Goal: Transaction & Acquisition: Subscribe to service/newsletter

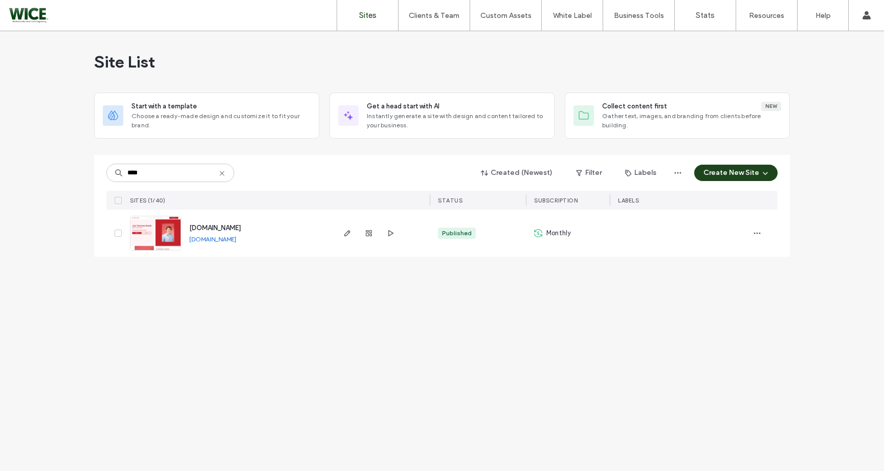
click at [542, 233] on icon at bounding box center [538, 233] width 8 height 8
click at [205, 181] on input "****" at bounding box center [170, 173] width 128 height 18
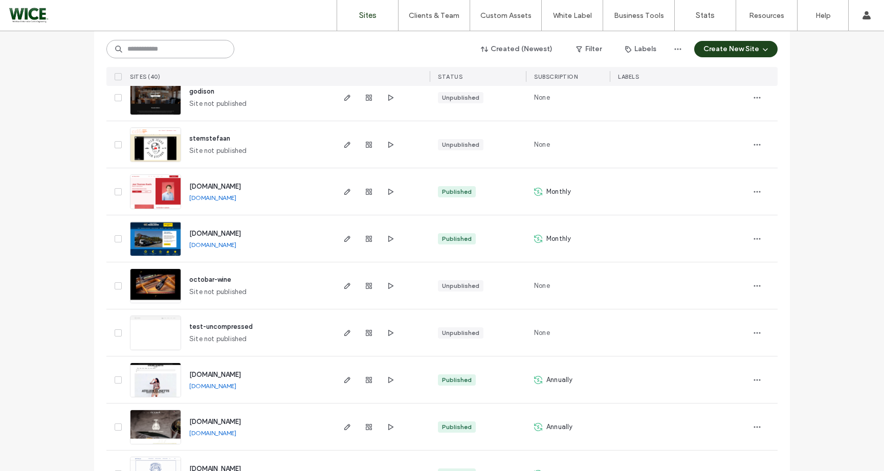
scroll to position [466, 0]
click at [760, 240] on span "button" at bounding box center [757, 238] width 16 height 16
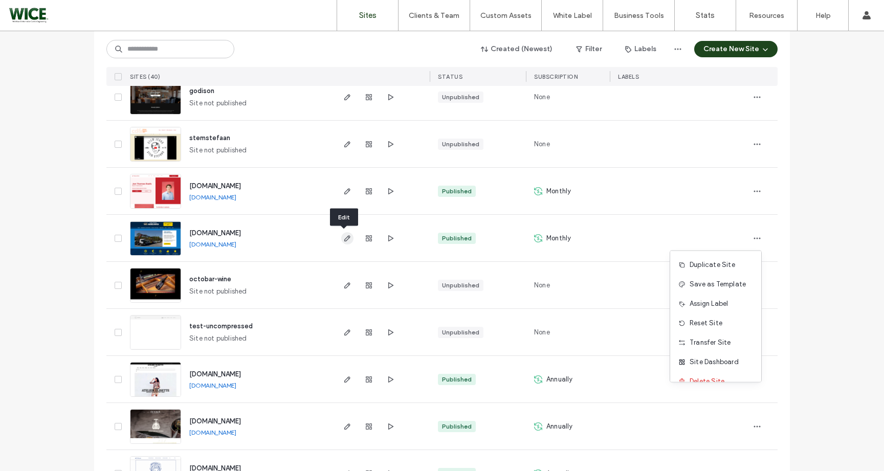
click at [343, 237] on icon "button" at bounding box center [347, 238] width 8 height 8
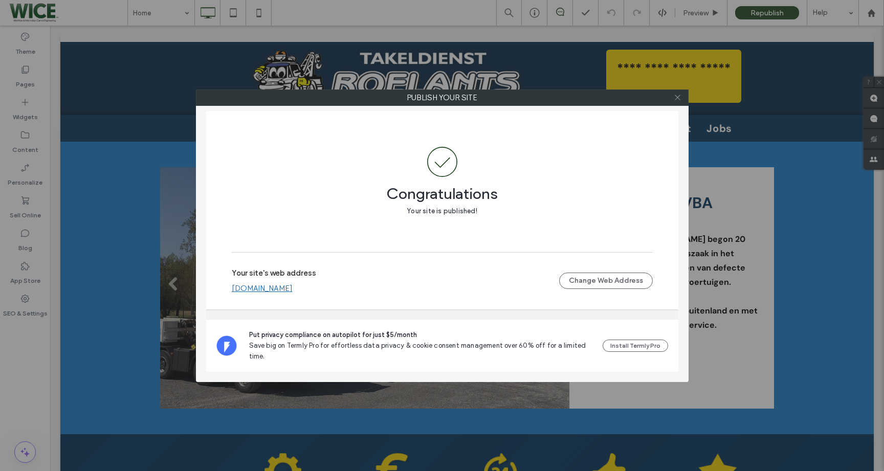
click at [677, 92] on span at bounding box center [678, 97] width 8 height 15
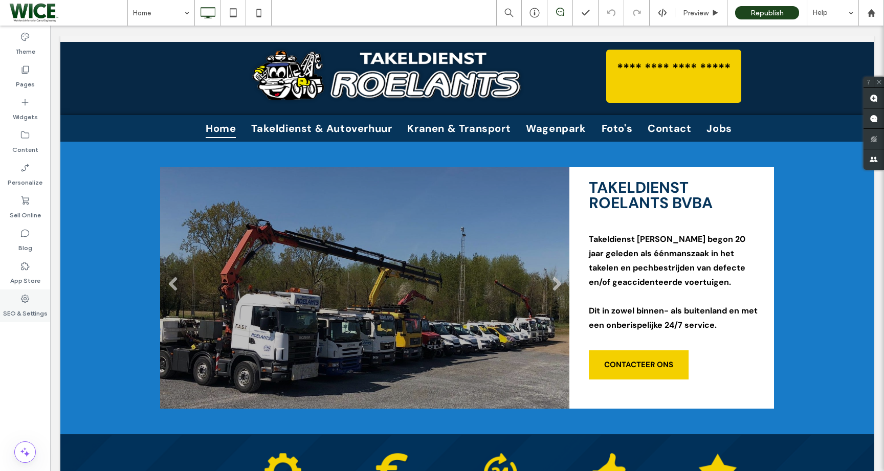
click at [23, 311] on label "SEO & Settings" at bounding box center [25, 311] width 45 height 14
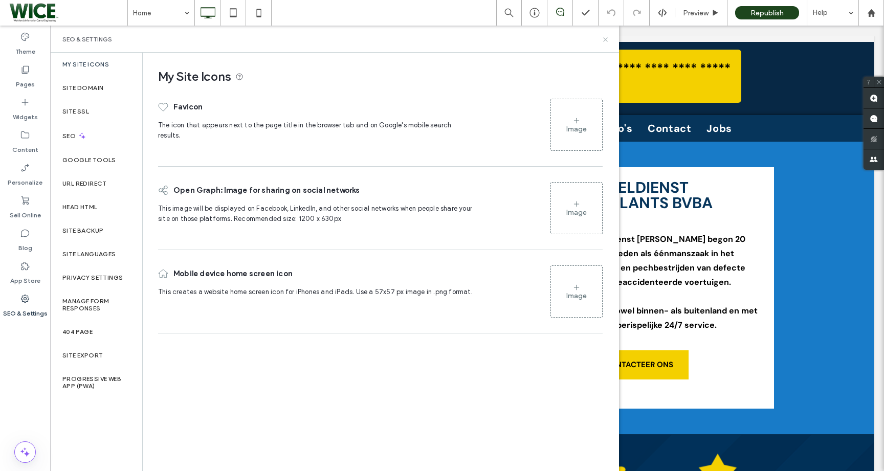
click at [606, 37] on icon at bounding box center [606, 40] width 8 height 8
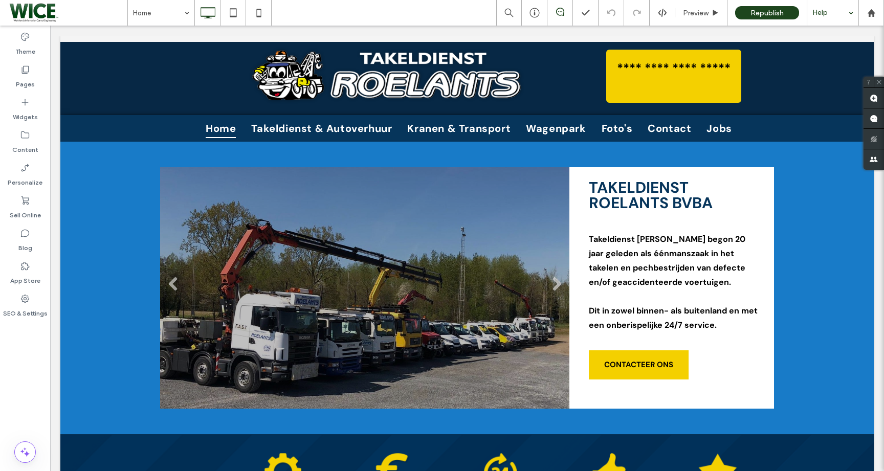
click at [852, 15] on div "Help" at bounding box center [833, 13] width 51 height 26
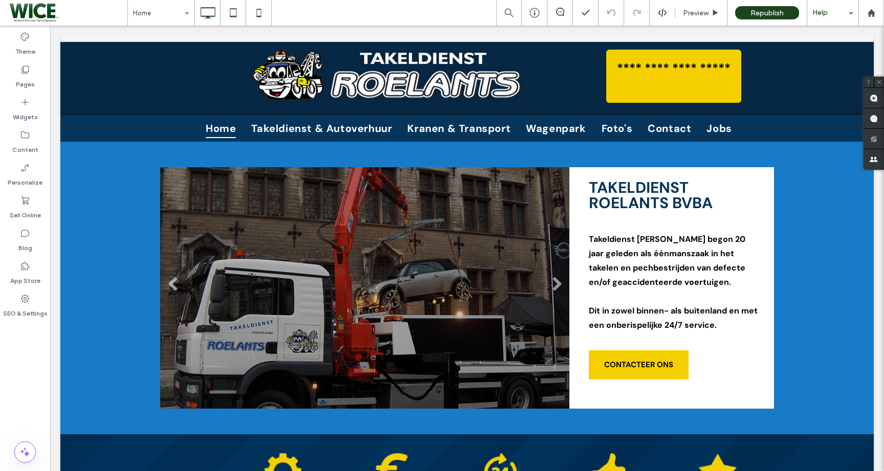
click at [852, 15] on div "Help" at bounding box center [833, 13] width 51 height 26
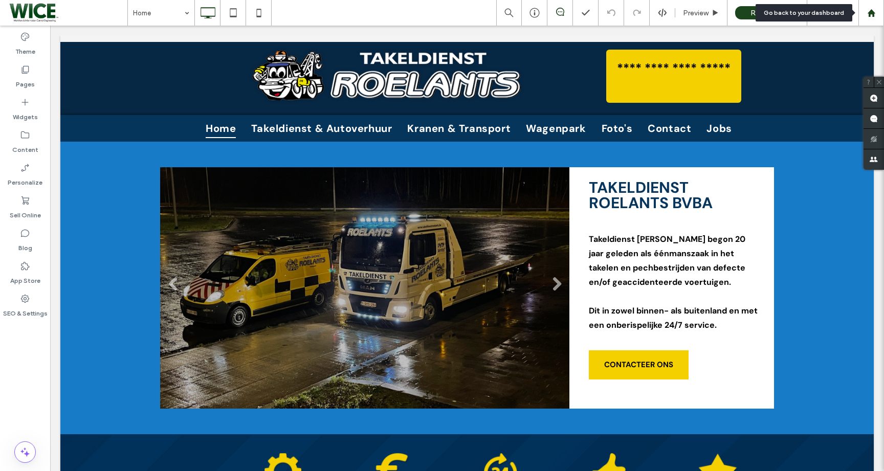
click at [863, 10] on div at bounding box center [871, 13] width 25 height 9
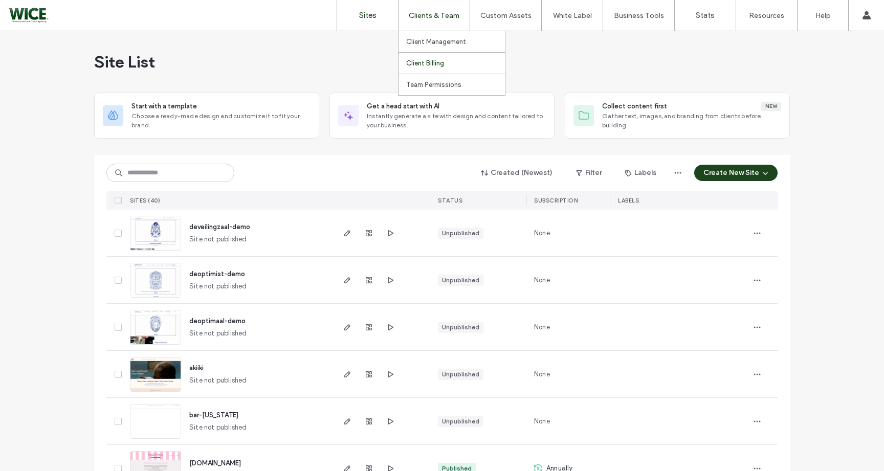
click at [426, 60] on label "Client Billing" at bounding box center [425, 63] width 38 height 8
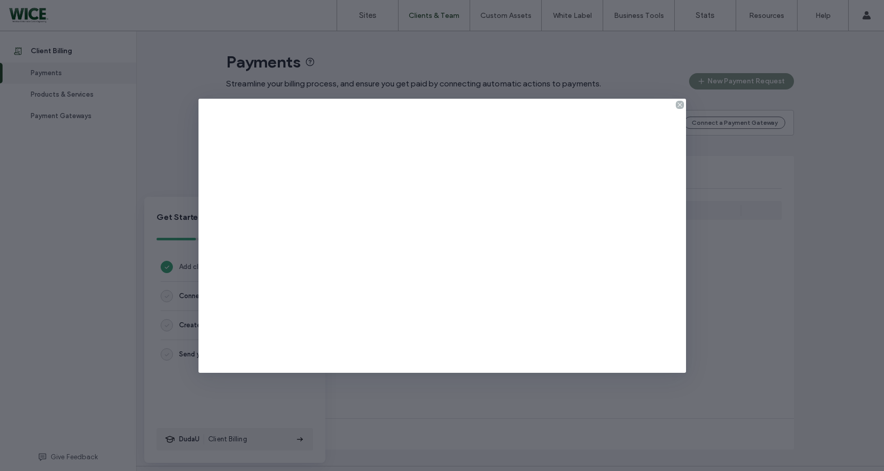
click at [680, 105] on use at bounding box center [680, 104] width 5 height 5
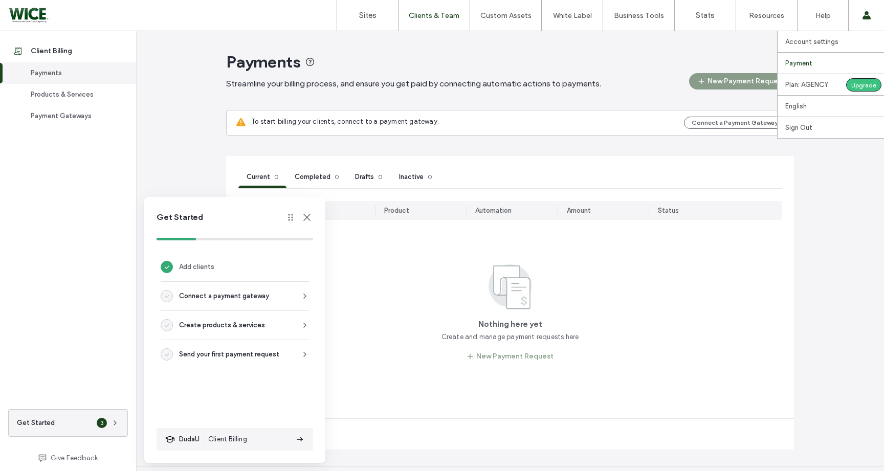
click at [808, 61] on label "Payment" at bounding box center [799, 63] width 27 height 8
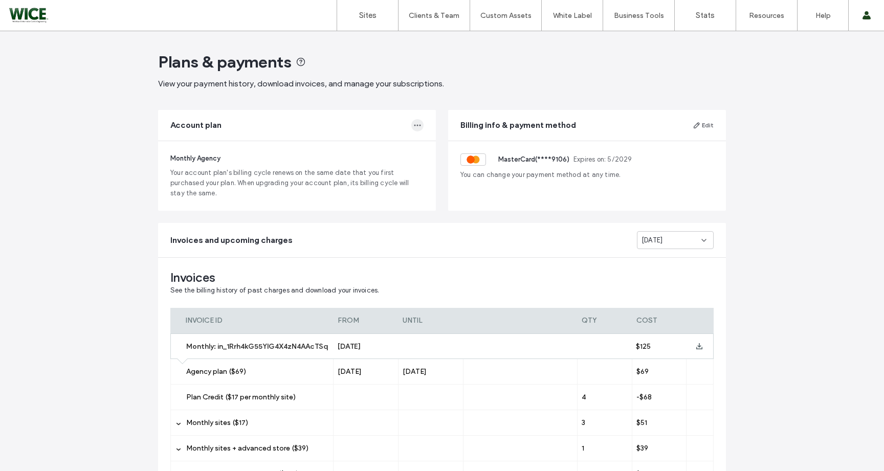
click at [414, 123] on icon "button" at bounding box center [418, 125] width 8 height 8
click at [394, 148] on span "Change Billing Cycle" at bounding box center [369, 150] width 64 height 10
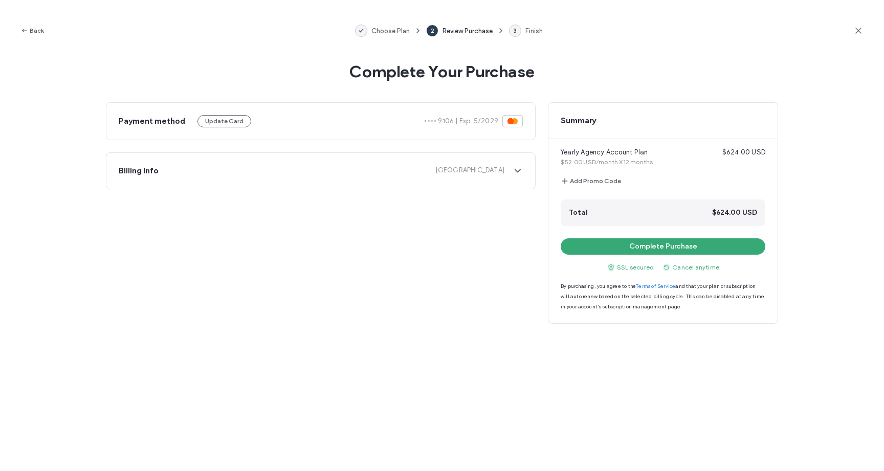
click at [34, 23] on div "Back Choose Plan 2 Review Purchase 3 Finish" at bounding box center [442, 30] width 884 height 61
click at [34, 31] on button "Back" at bounding box center [32, 31] width 24 height 12
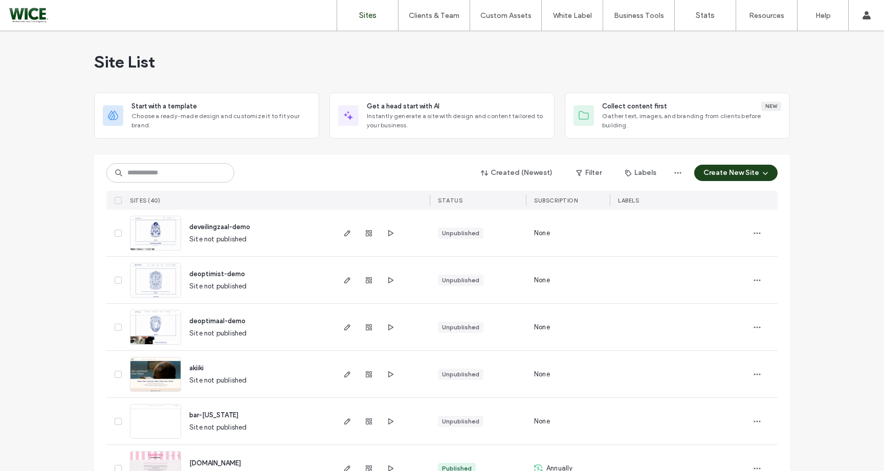
click at [368, 15] on label "Sites" at bounding box center [367, 15] width 17 height 9
click at [368, 18] on label "Sites" at bounding box center [367, 15] width 17 height 9
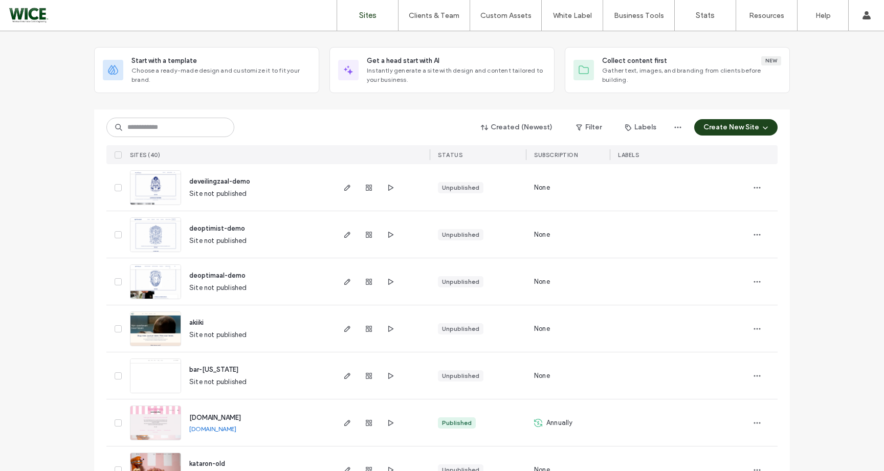
scroll to position [61, 0]
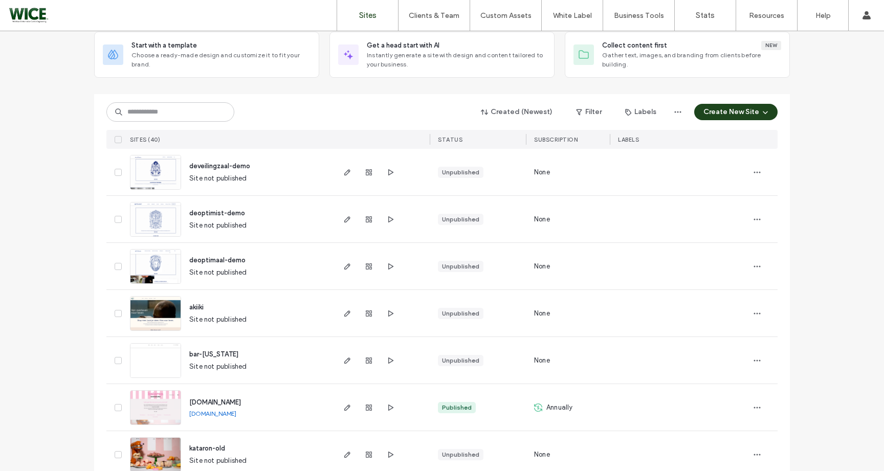
click at [538, 410] on use at bounding box center [538, 407] width 8 height 8
click at [536, 409] on icon at bounding box center [538, 408] width 8 height 8
click at [547, 409] on span "Annually" at bounding box center [560, 408] width 27 height 10
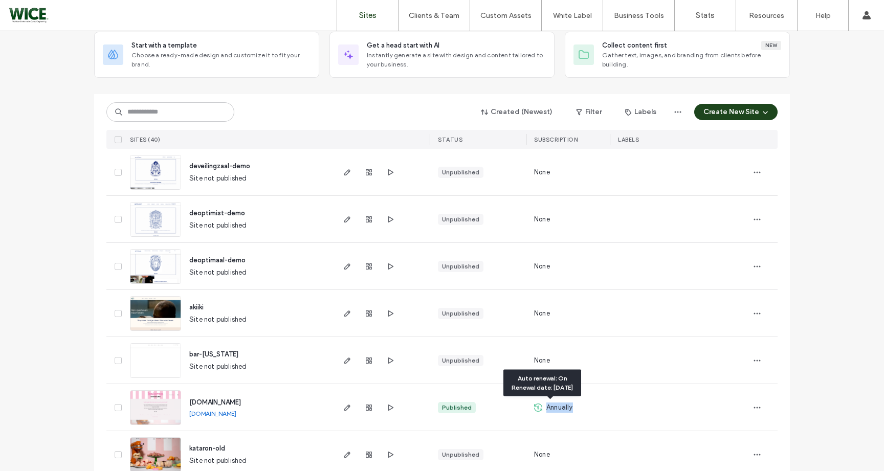
click at [536, 406] on icon at bounding box center [538, 408] width 8 height 8
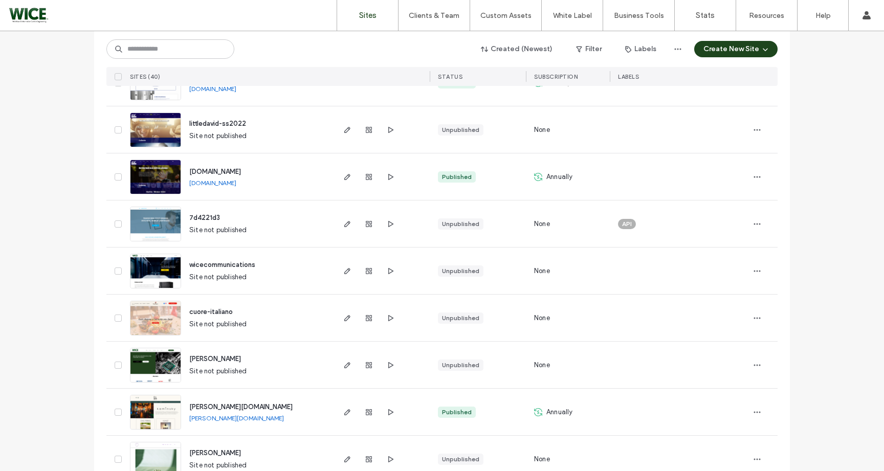
scroll to position [1331, 0]
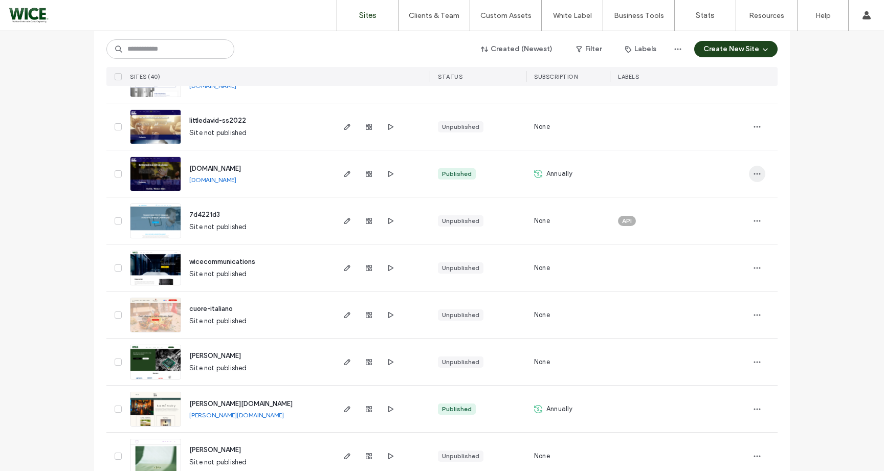
click at [753, 174] on icon "button" at bounding box center [757, 174] width 8 height 8
click at [709, 300] on span "Delete Site" at bounding box center [707, 304] width 35 height 10
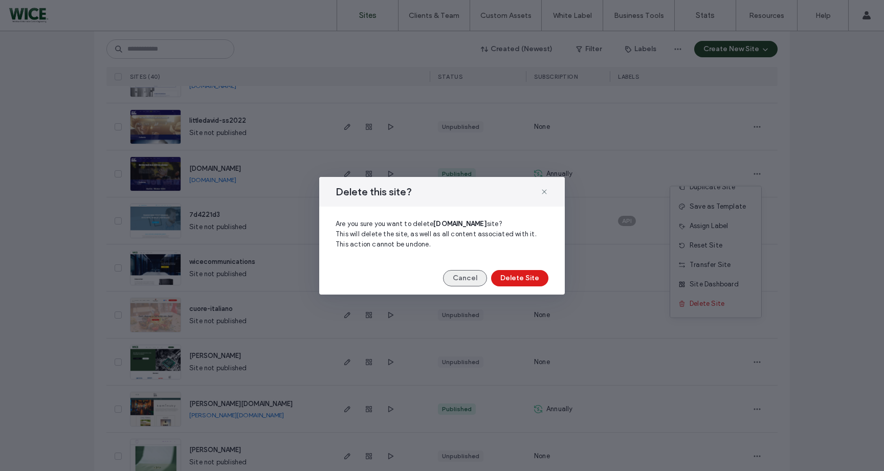
click at [463, 277] on button "Cancel" at bounding box center [465, 278] width 44 height 16
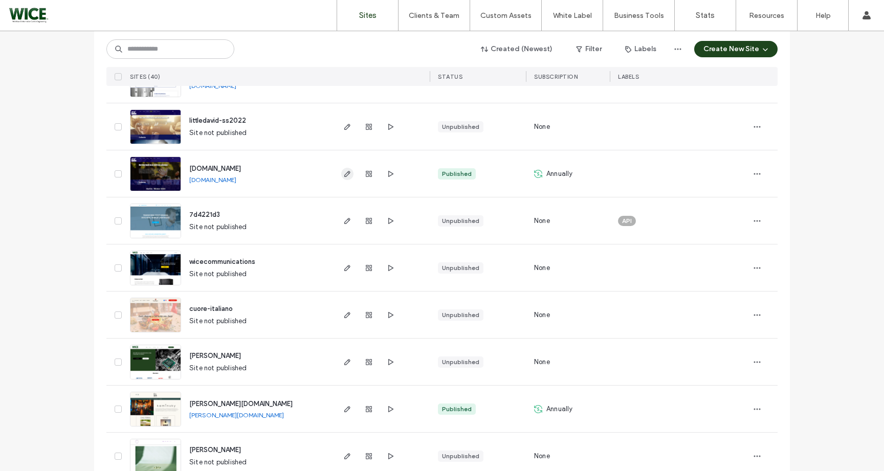
click at [348, 177] on span "button" at bounding box center [347, 174] width 12 height 12
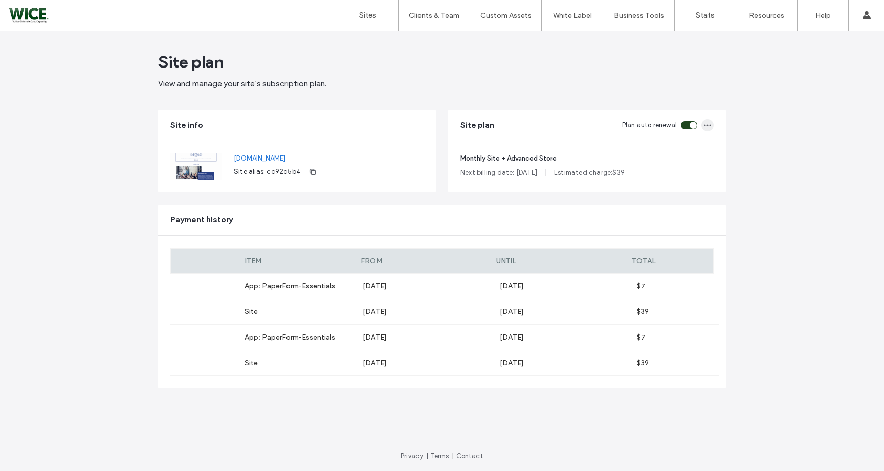
click at [704, 127] on span "button" at bounding box center [708, 125] width 12 height 12
click at [706, 126] on icon "button" at bounding box center [708, 125] width 8 height 8
click at [676, 171] on div "Change Plan" at bounding box center [667, 169] width 91 height 19
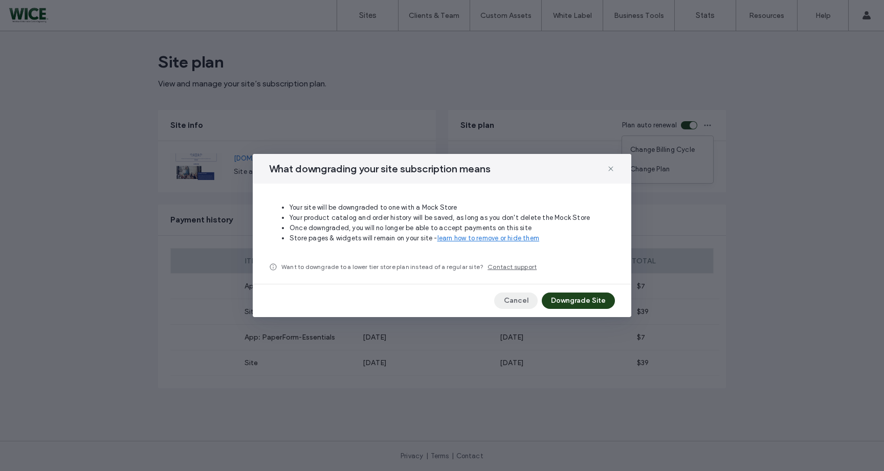
click at [523, 300] on button "Cancel" at bounding box center [516, 301] width 44 height 16
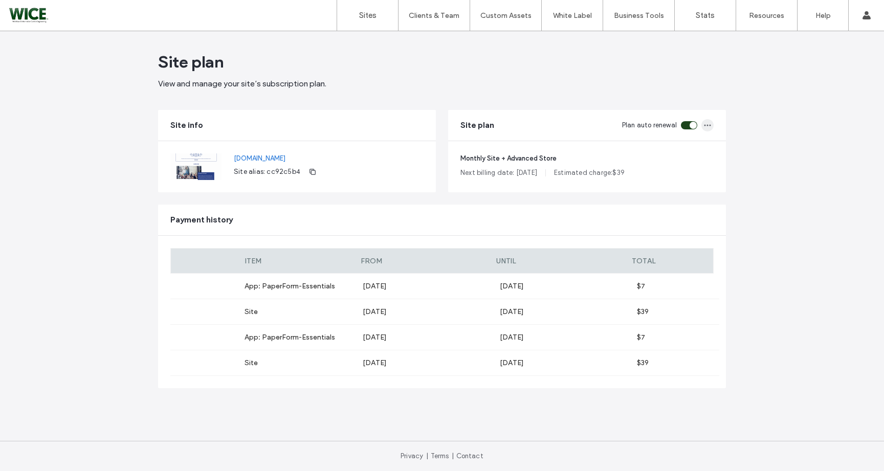
click at [703, 121] on span "button" at bounding box center [708, 125] width 12 height 12
click at [683, 153] on span "Change Billing Cycle" at bounding box center [663, 150] width 64 height 10
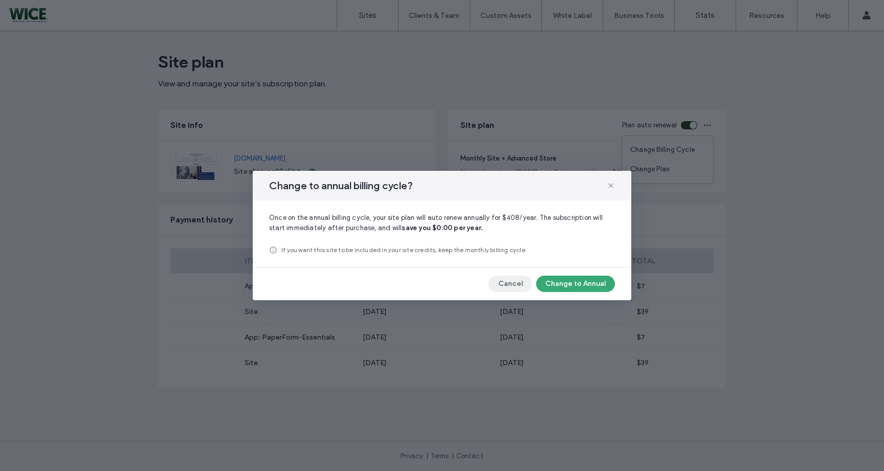
click at [522, 285] on button "Cancel" at bounding box center [511, 284] width 44 height 16
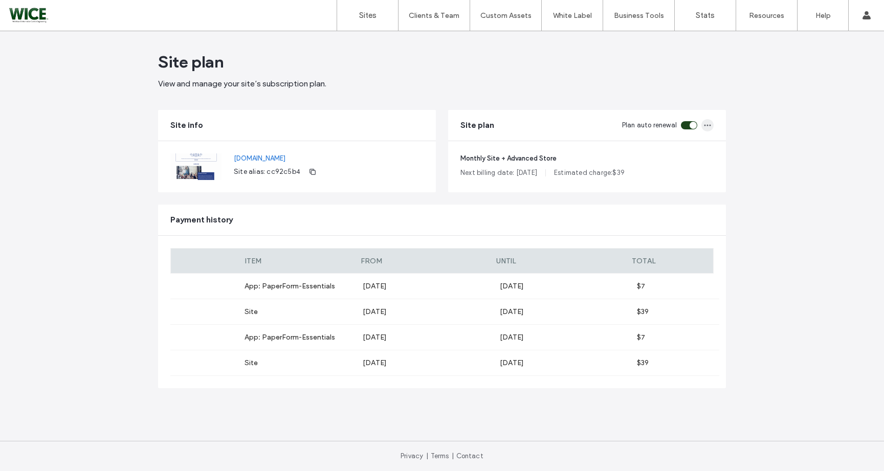
click at [709, 126] on icon "button" at bounding box center [708, 125] width 8 height 8
click at [683, 163] on div "Change Plan" at bounding box center [667, 169] width 91 height 19
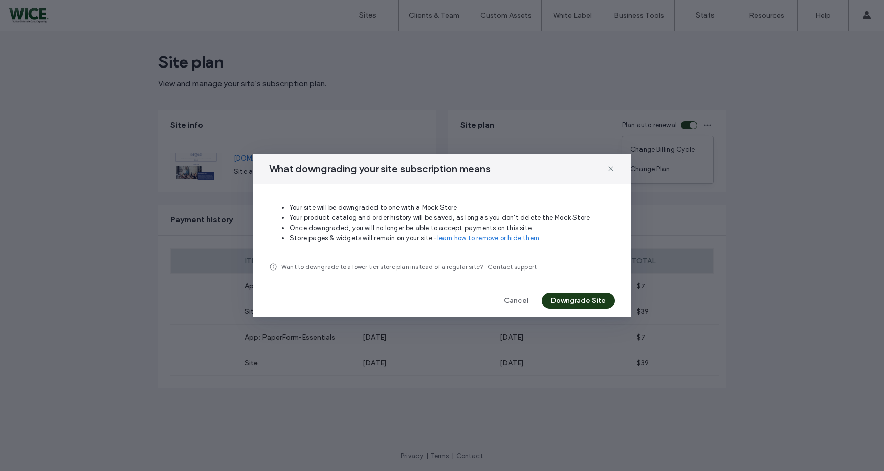
click at [594, 301] on button "Downgrade Site" at bounding box center [578, 301] width 73 height 16
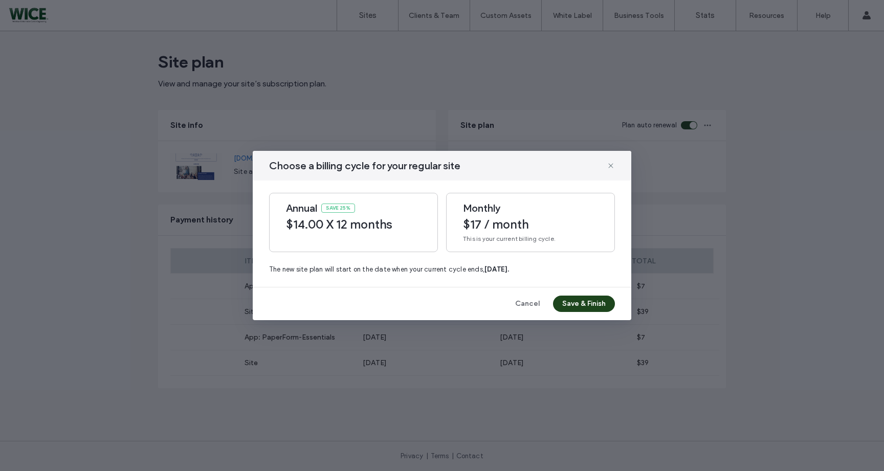
click at [391, 224] on span "$14.00 X 12 months" at bounding box center [353, 224] width 135 height 15
click at [584, 301] on button "Save & Finish" at bounding box center [584, 304] width 62 height 16
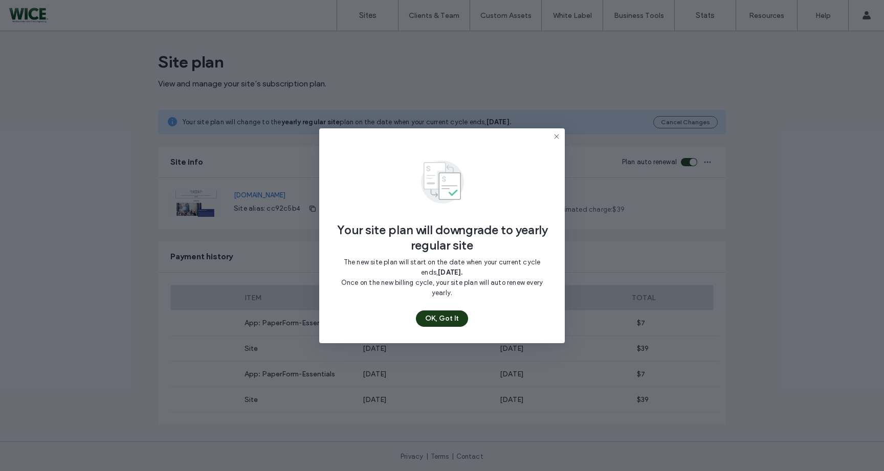
click at [460, 319] on button "OK, Got It" at bounding box center [442, 319] width 52 height 16
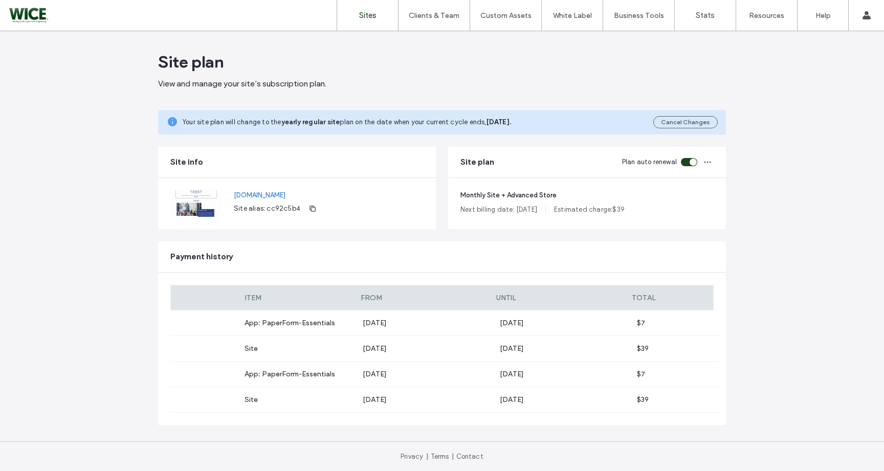
click at [382, 18] on link "Sites" at bounding box center [367, 15] width 61 height 31
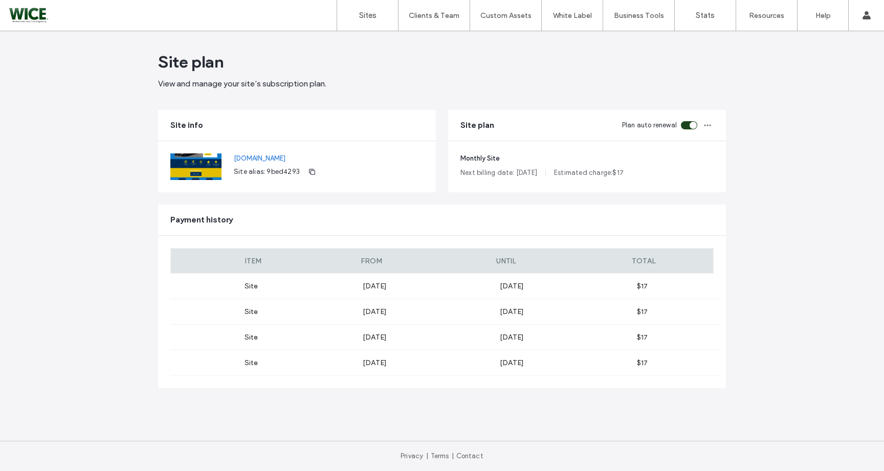
click at [710, 128] on icon "button" at bounding box center [708, 125] width 8 height 8
click at [696, 144] on div "Change Billing Cycle" at bounding box center [667, 149] width 91 height 19
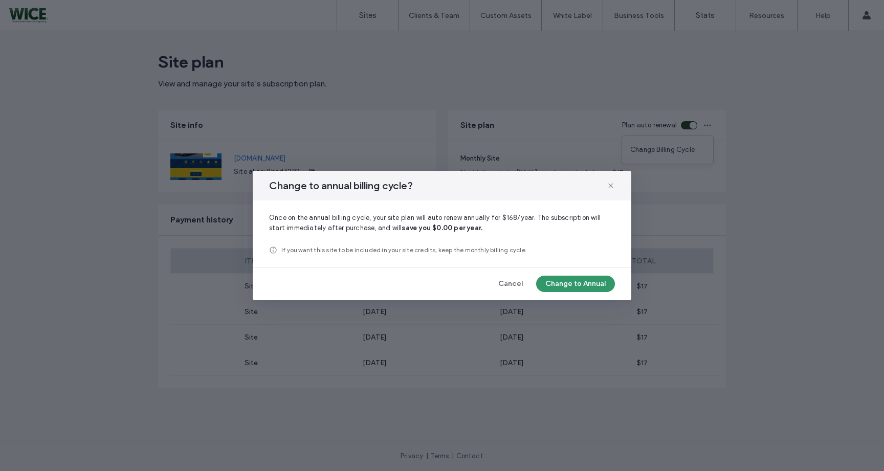
click at [588, 282] on button "Change to Annual" at bounding box center [575, 284] width 79 height 16
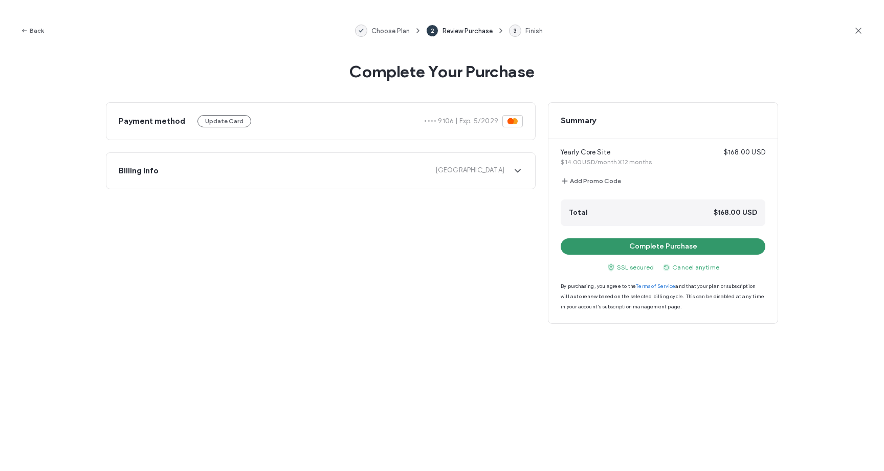
click at [627, 246] on button "Complete Purchase" at bounding box center [663, 247] width 205 height 16
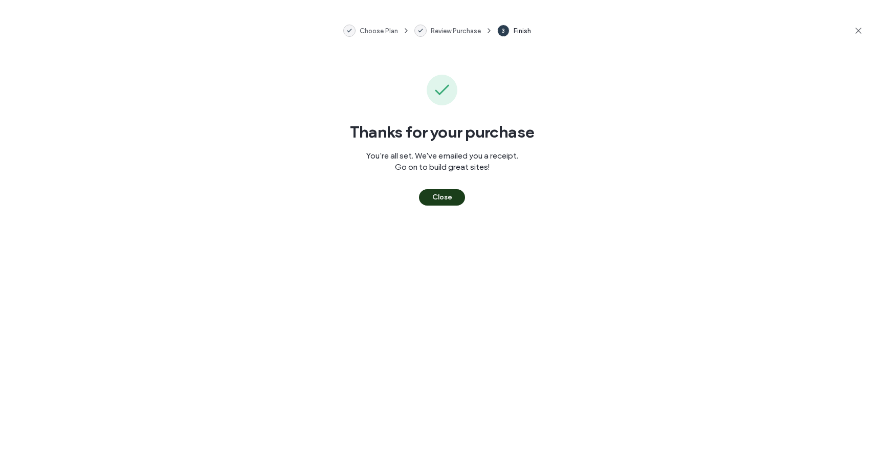
click at [439, 198] on button "Close" at bounding box center [442, 197] width 46 height 16
click at [448, 194] on button "Close" at bounding box center [442, 197] width 46 height 16
click at [433, 186] on div "Close" at bounding box center [442, 189] width 46 height 33
click at [444, 192] on button "Close" at bounding box center [442, 197] width 46 height 16
click at [861, 37] on span at bounding box center [859, 30] width 10 height 20
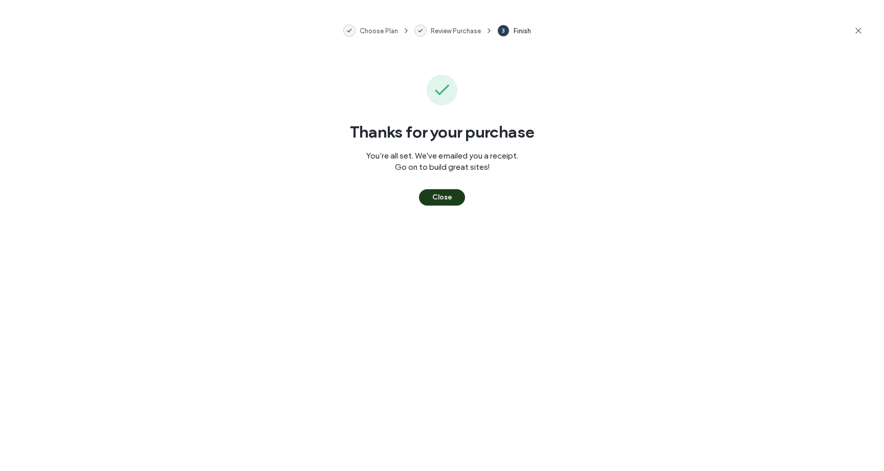
click at [461, 191] on button "Close" at bounding box center [442, 197] width 46 height 16
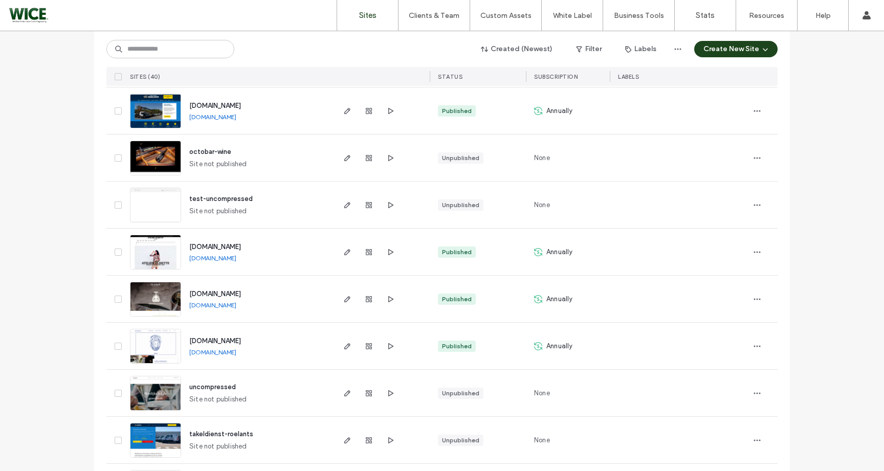
scroll to position [425, 0]
